Goal: Task Accomplishment & Management: Use online tool/utility

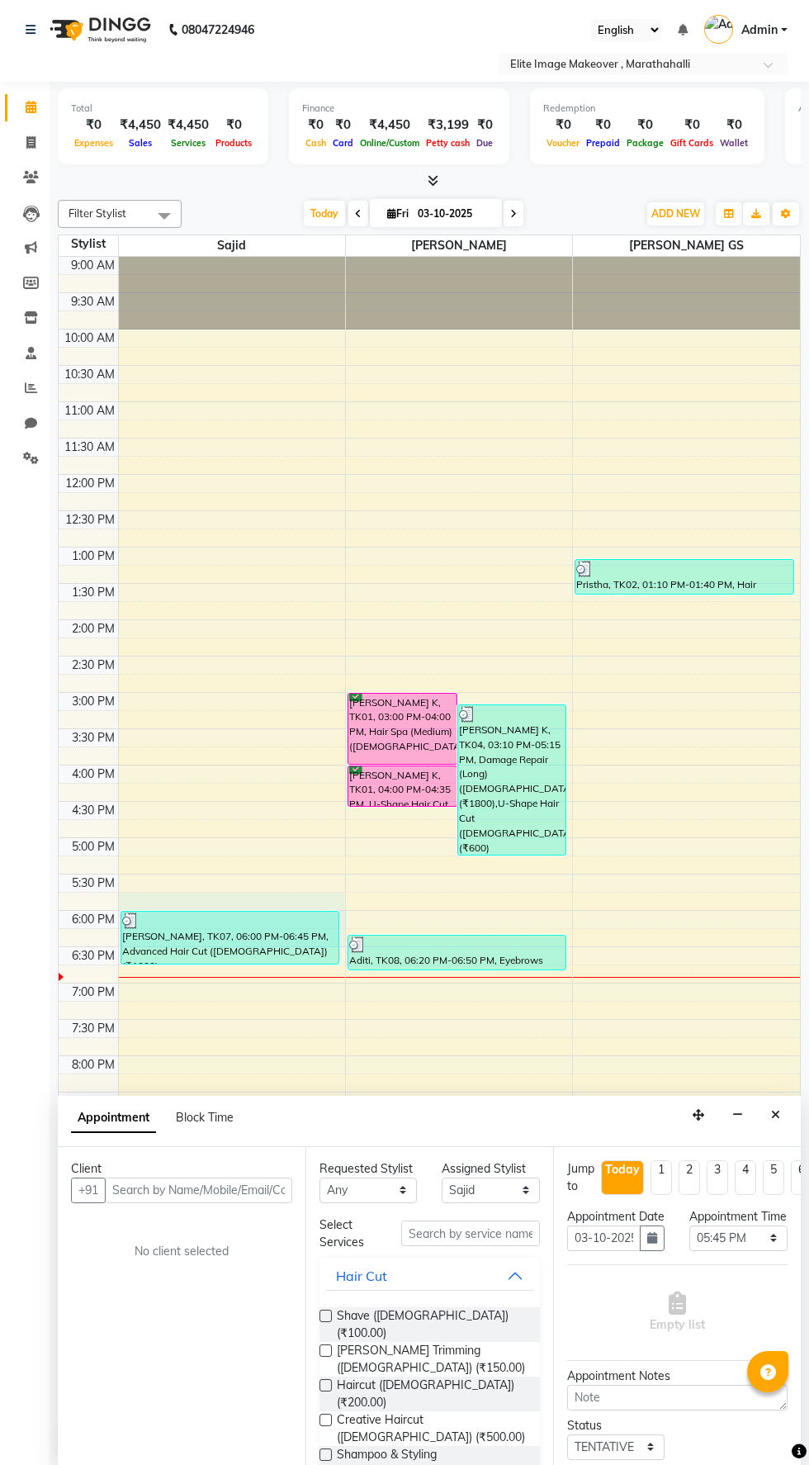
select select "88056"
select select "1065"
select select "tentative"
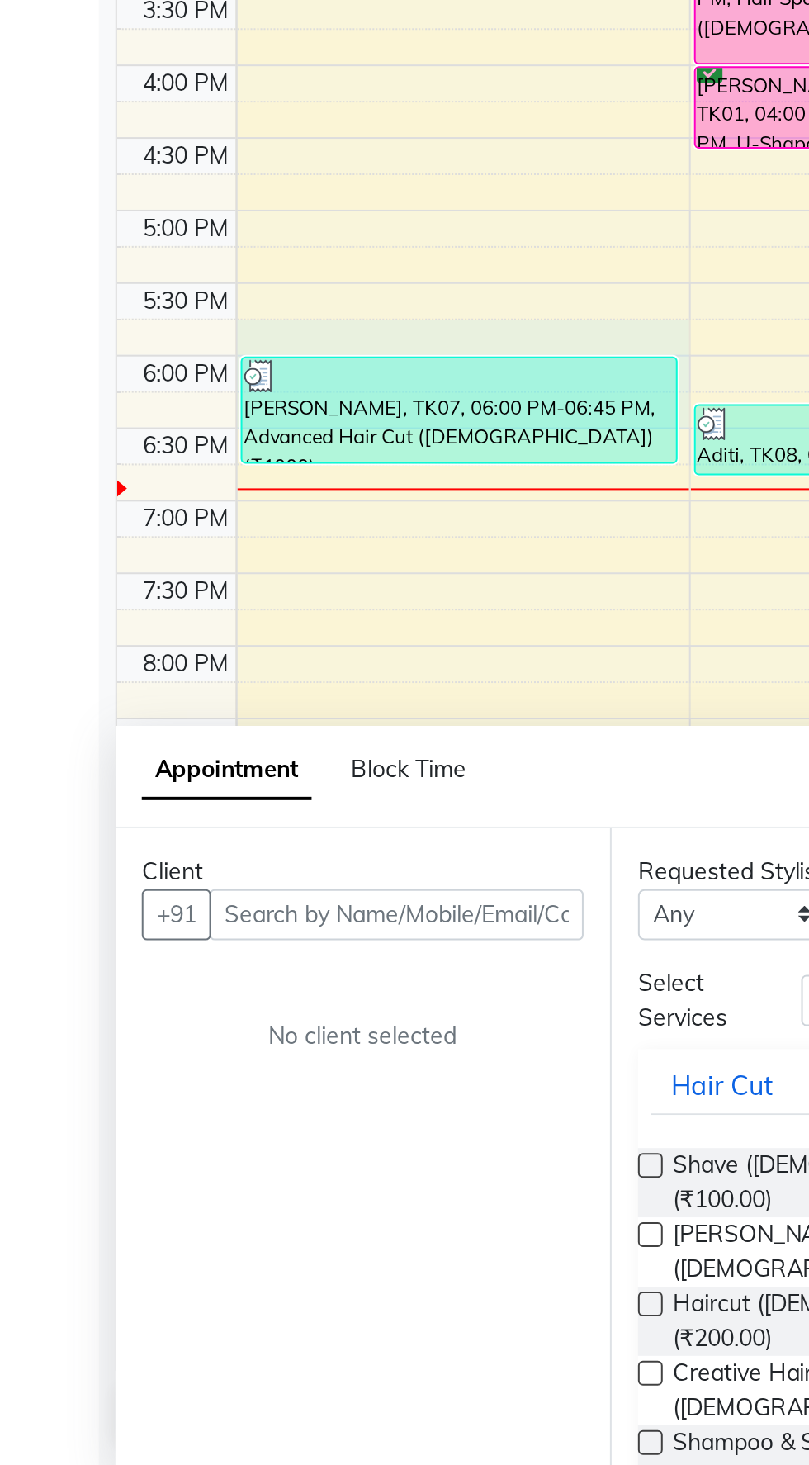
select select "service"
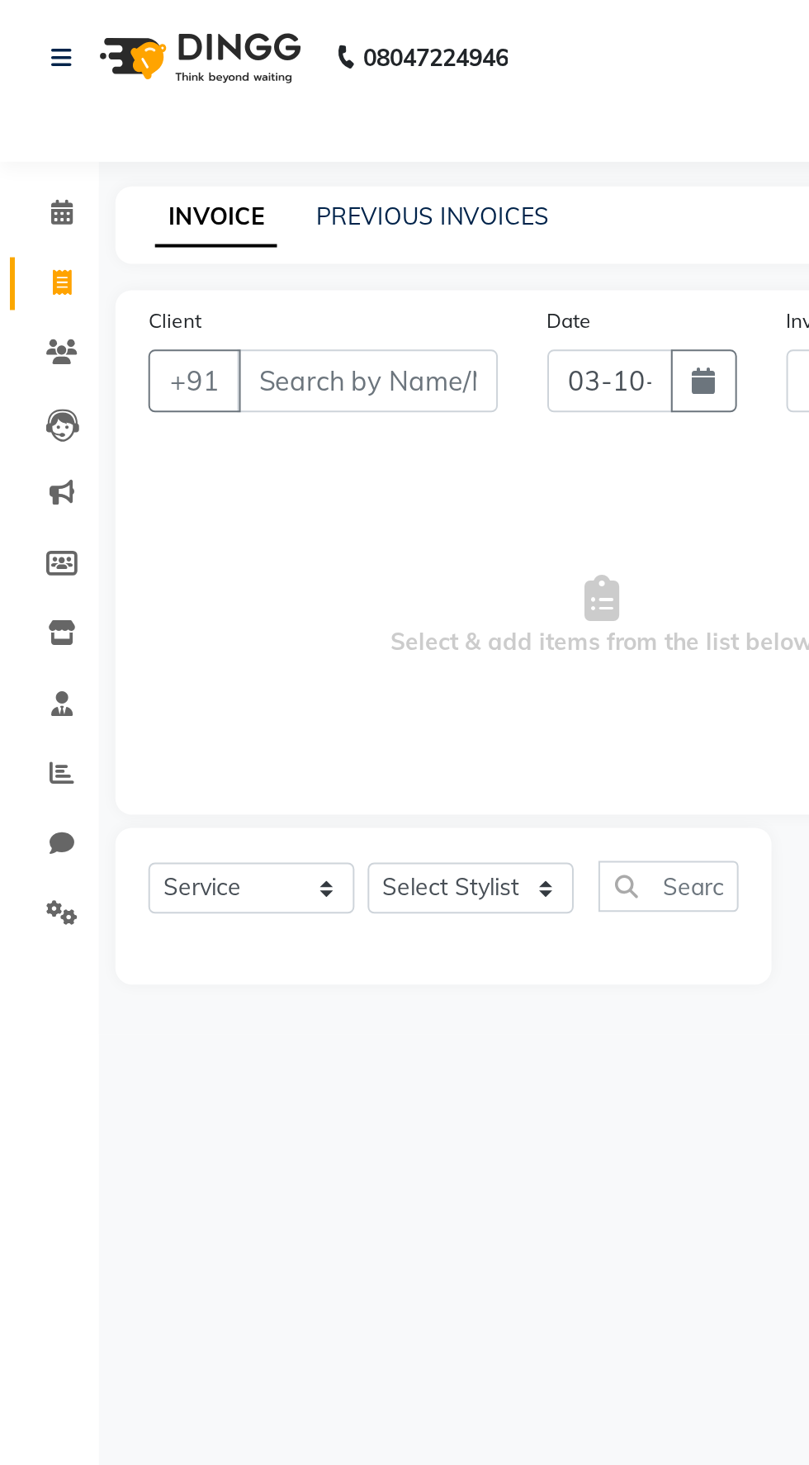
type input "1207"
select select "8005"
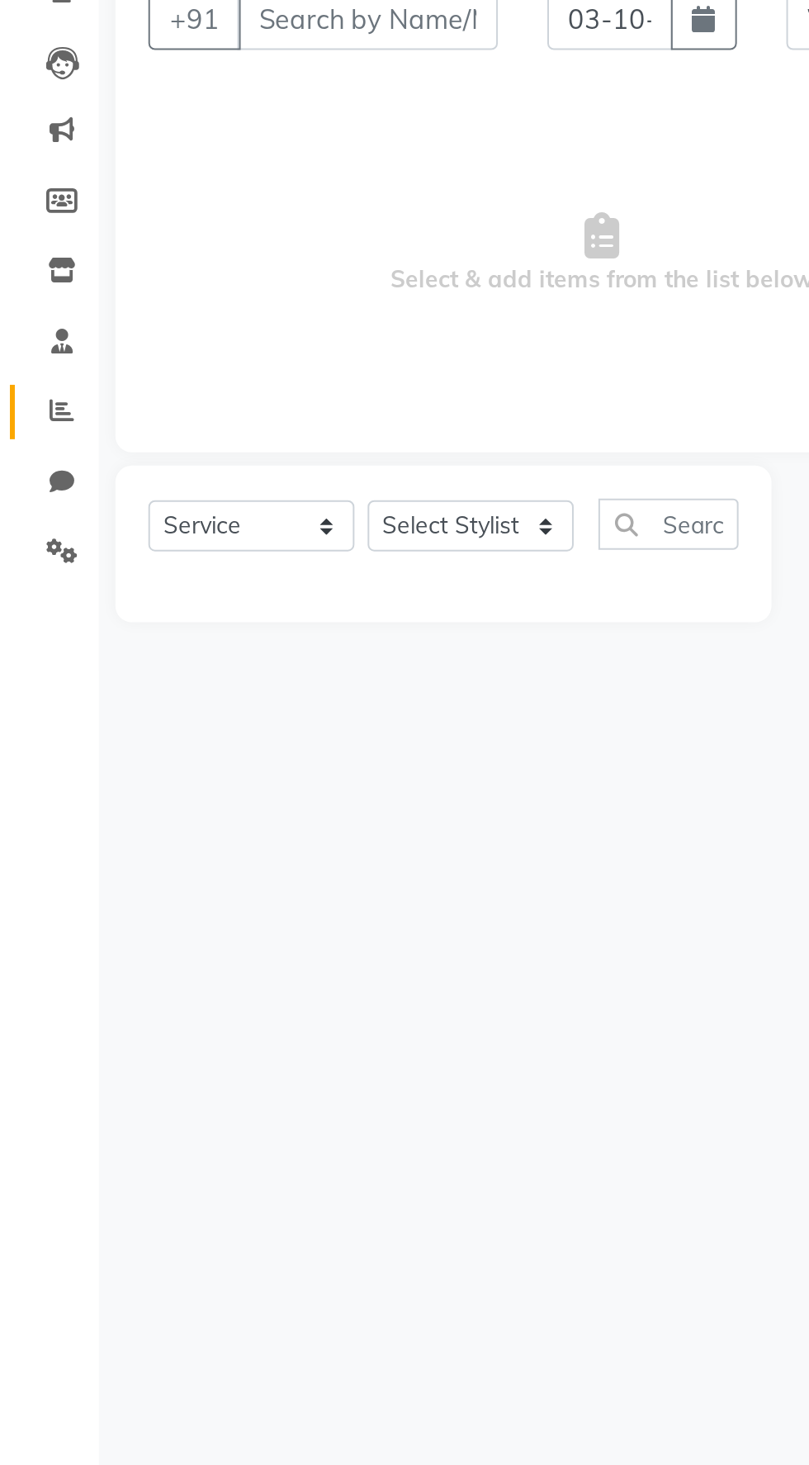
click at [31, 387] on icon at bounding box center [31, 388] width 12 height 12
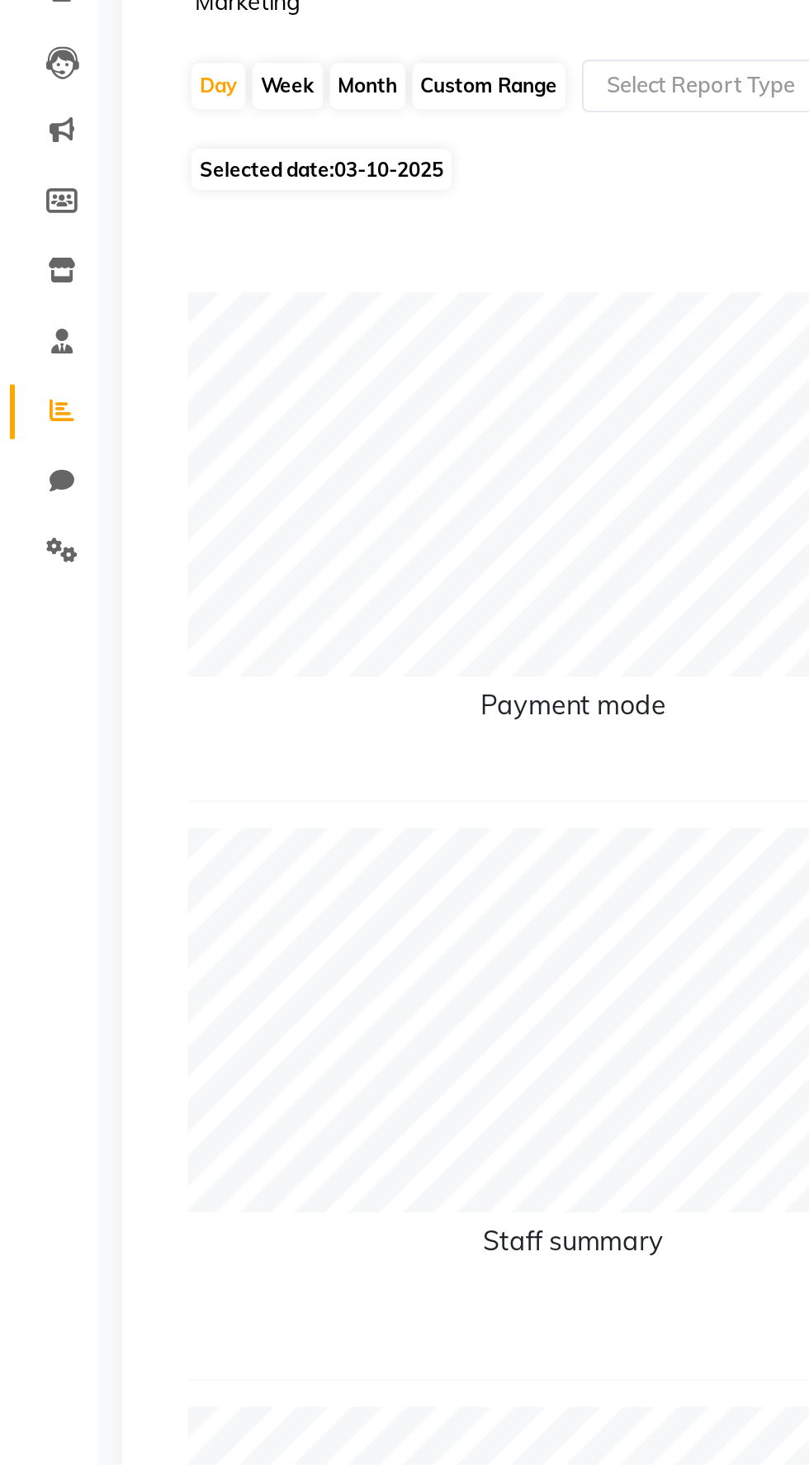
click at [182, 223] on div "Month" at bounding box center [184, 225] width 38 height 23
select select "10"
select select "2025"
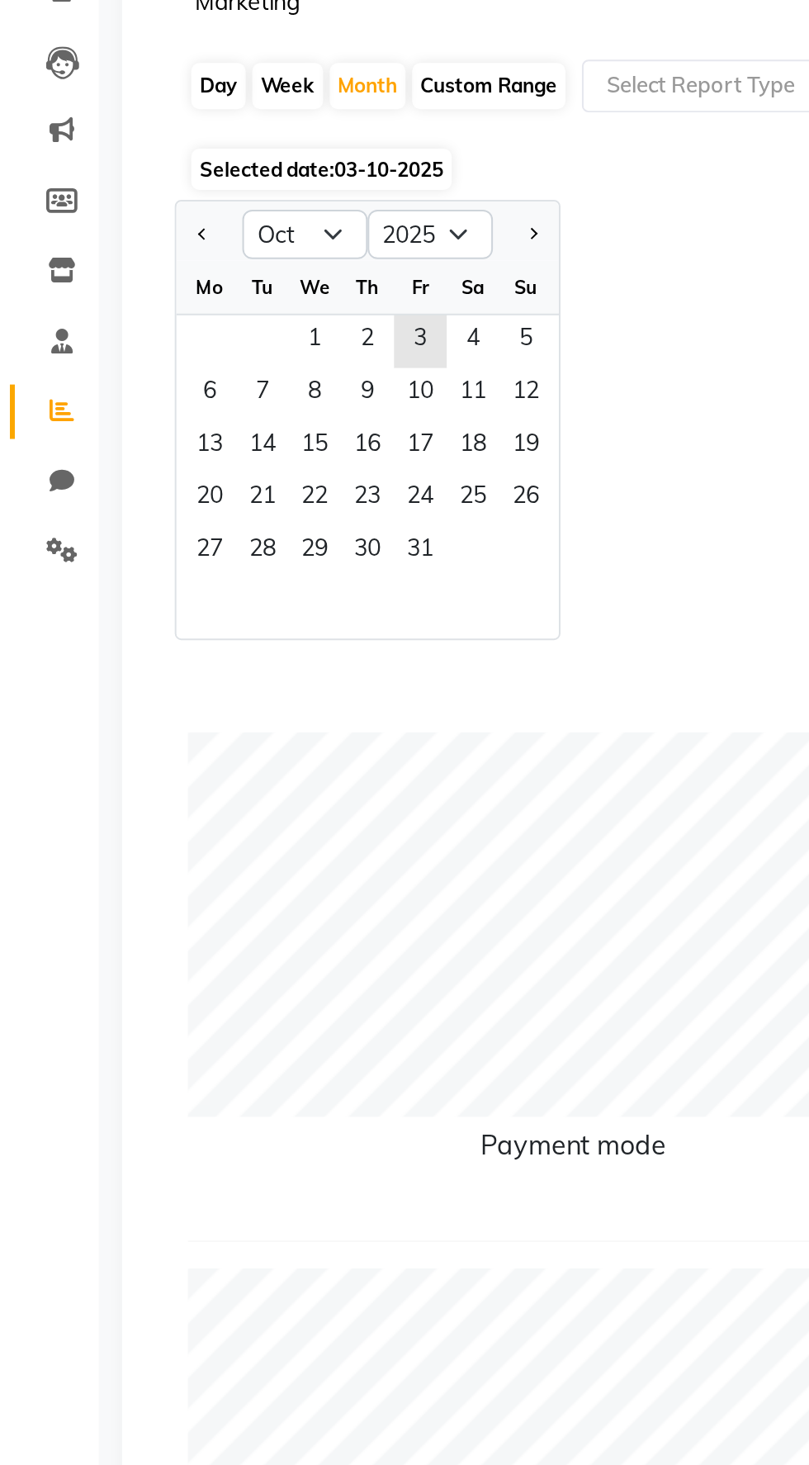
click at [158, 351] on span "1" at bounding box center [158, 353] width 26 height 26
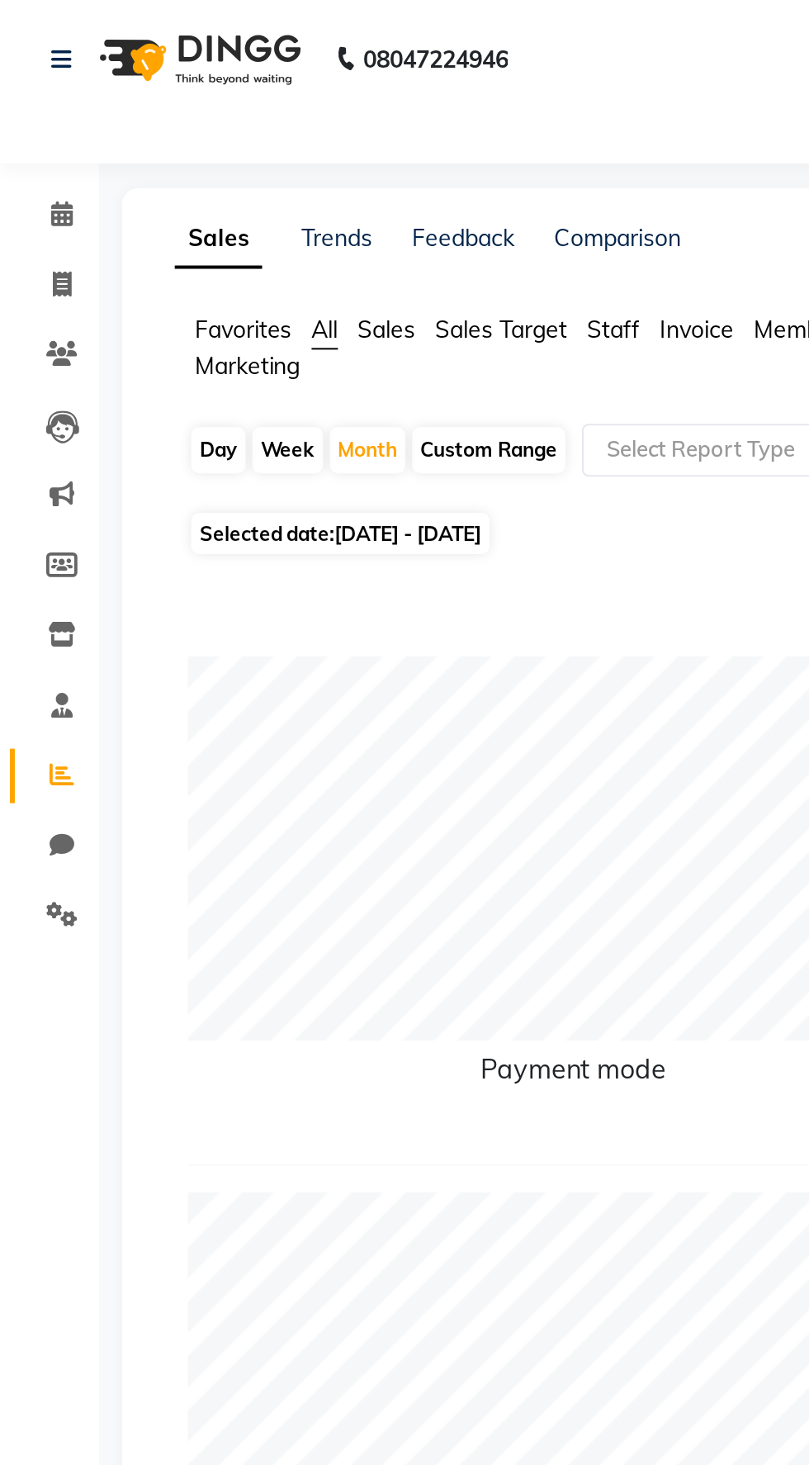
click at [296, 163] on span "Staff" at bounding box center [307, 165] width 26 height 15
